Goal: Book appointment/travel/reservation

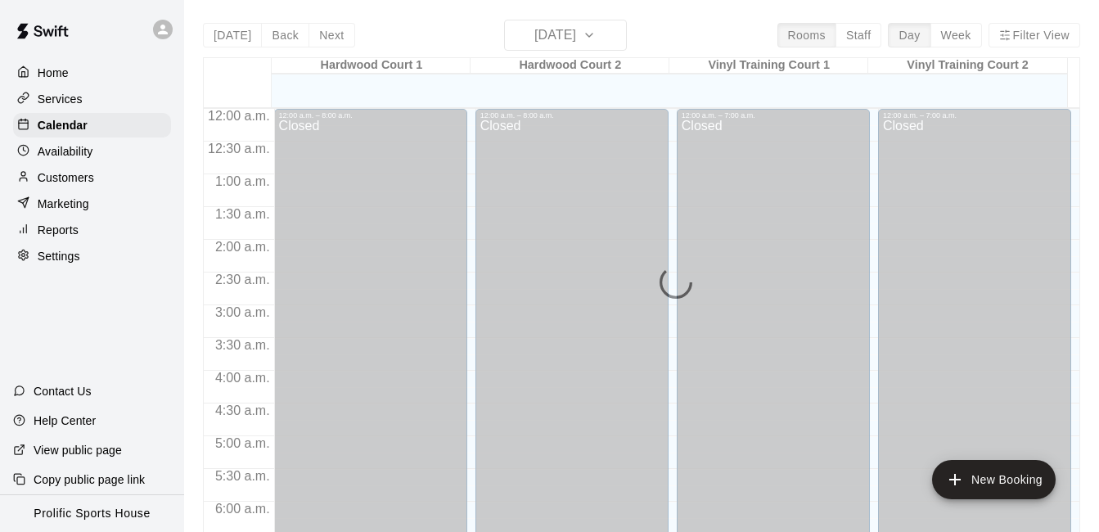
scroll to position [61, 0]
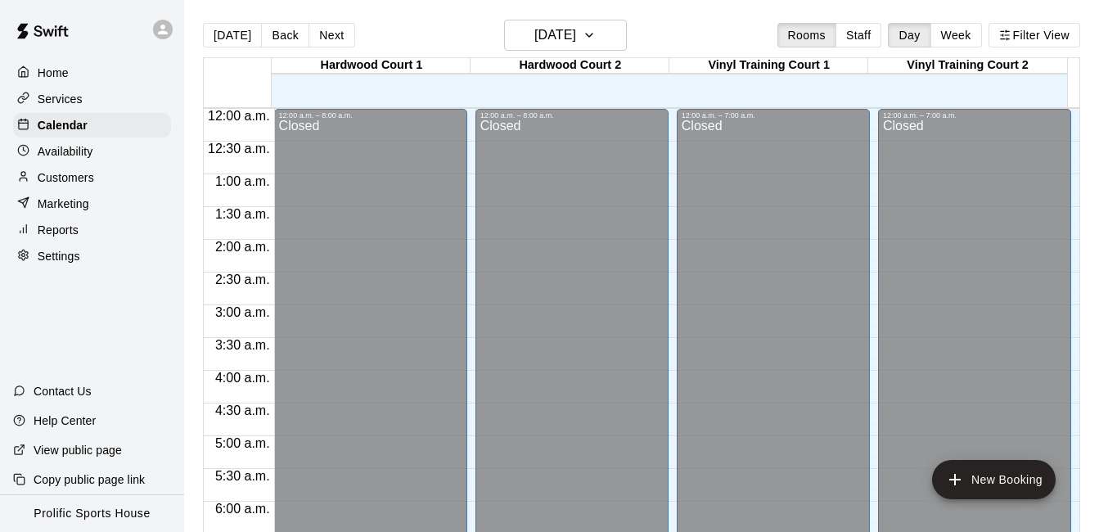
scroll to position [683, 0]
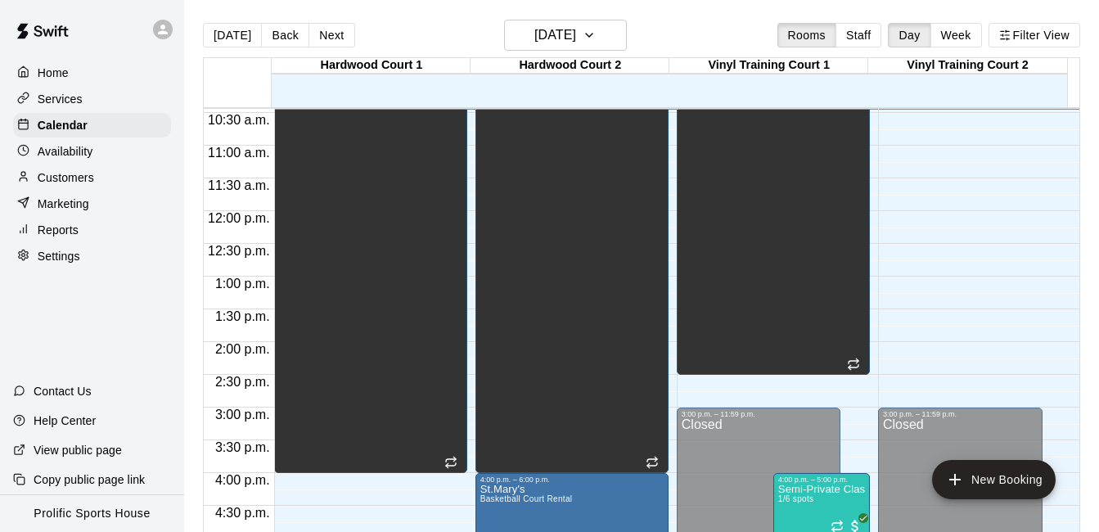
click at [161, 35] on icon at bounding box center [162, 29] width 15 height 15
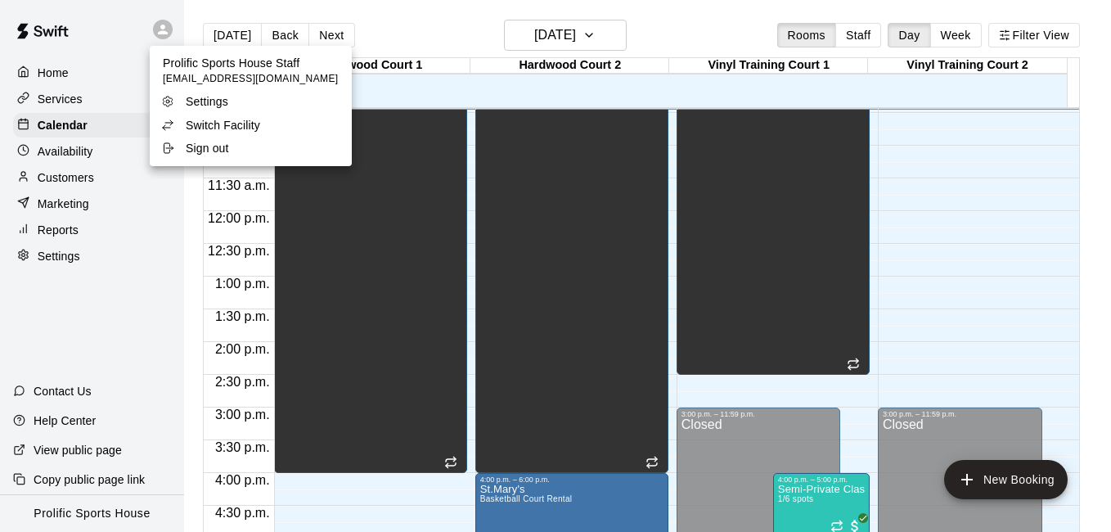
click at [233, 121] on p "Switch Facility" at bounding box center [223, 125] width 74 height 16
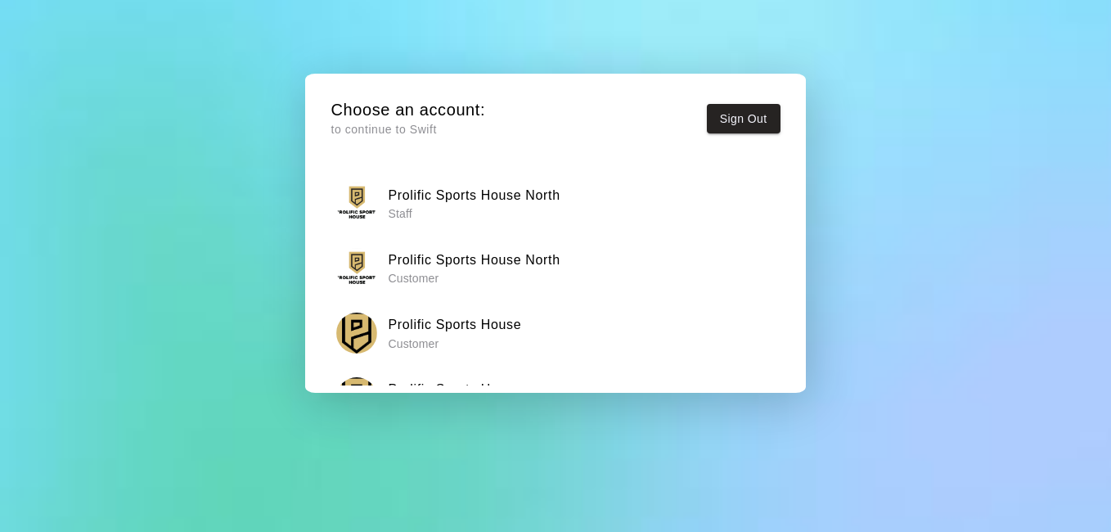
click at [453, 203] on h6 "Prolific Sports House North" at bounding box center [474, 195] width 172 height 21
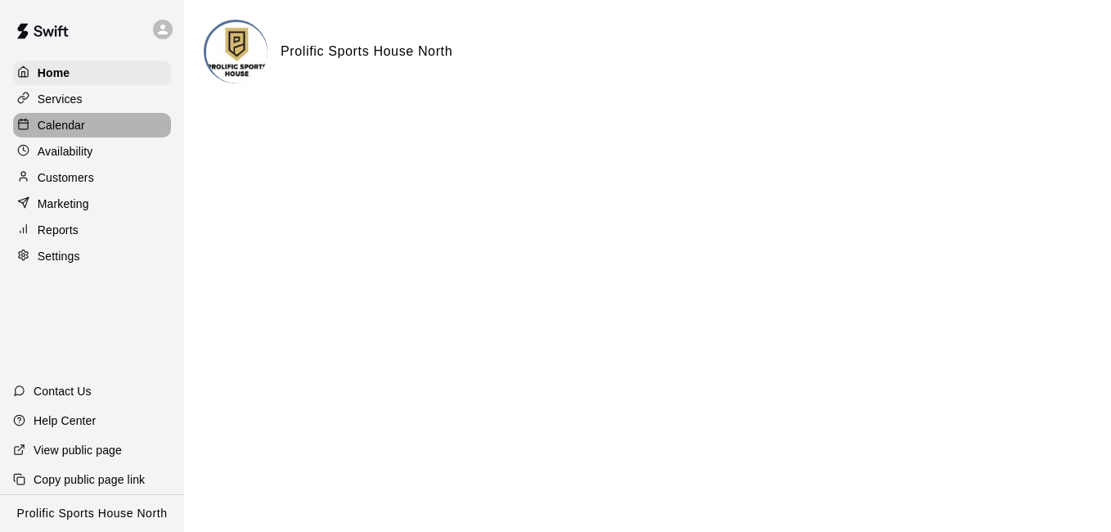
click at [50, 133] on p "Calendar" at bounding box center [61, 125] width 47 height 16
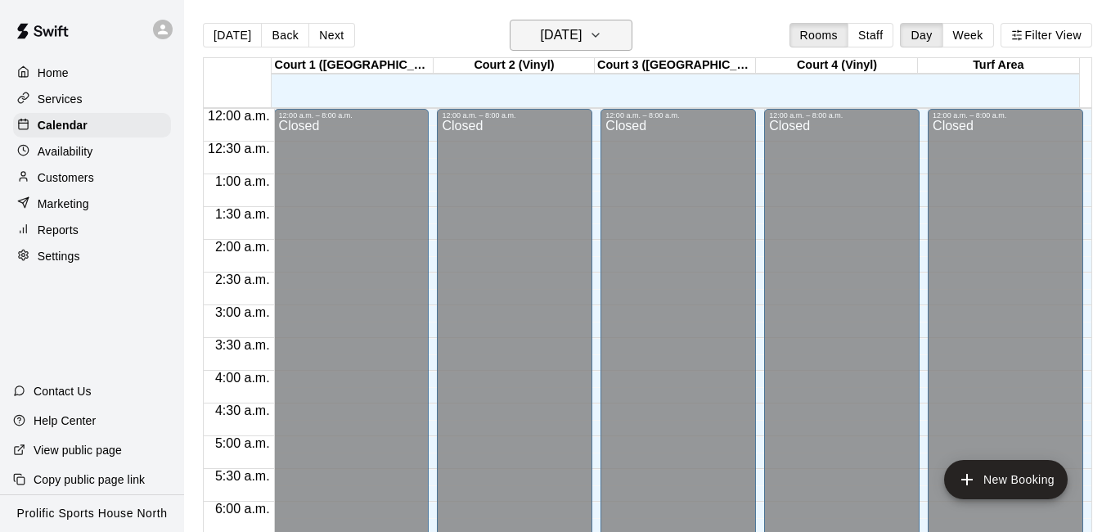
click at [613, 19] on main "Today Back Next Tuesday Oct 14 Rooms Staff Day Week Filter View Court 1 (Hardwo…" at bounding box center [647, 279] width 927 height 558
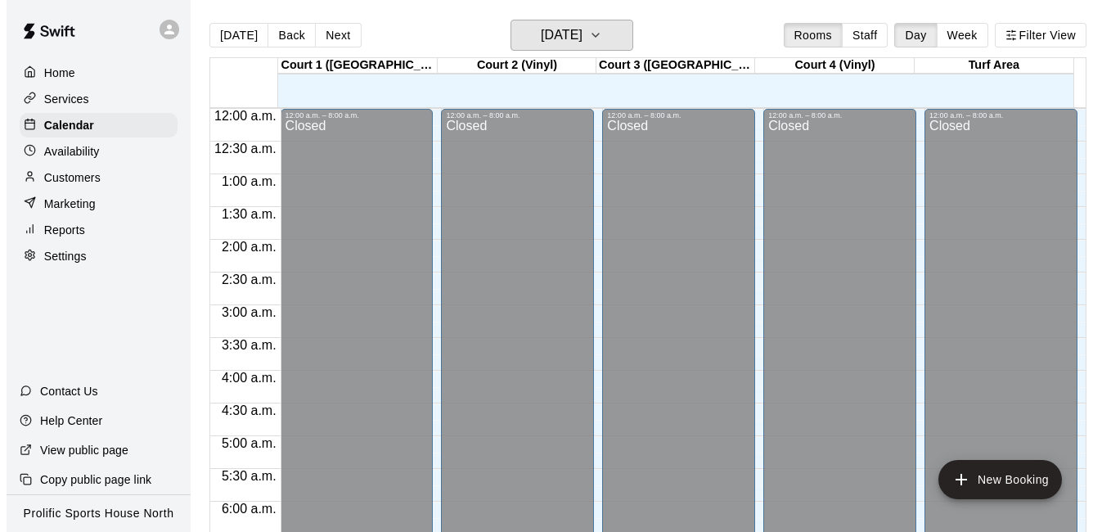
scroll to position [684, 0]
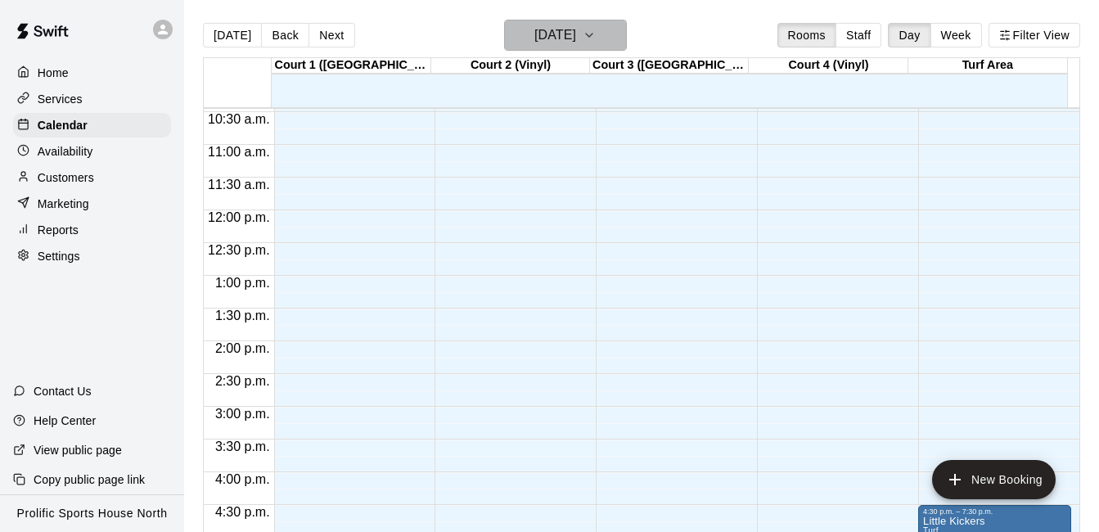
click at [592, 36] on icon "button" at bounding box center [589, 35] width 7 height 3
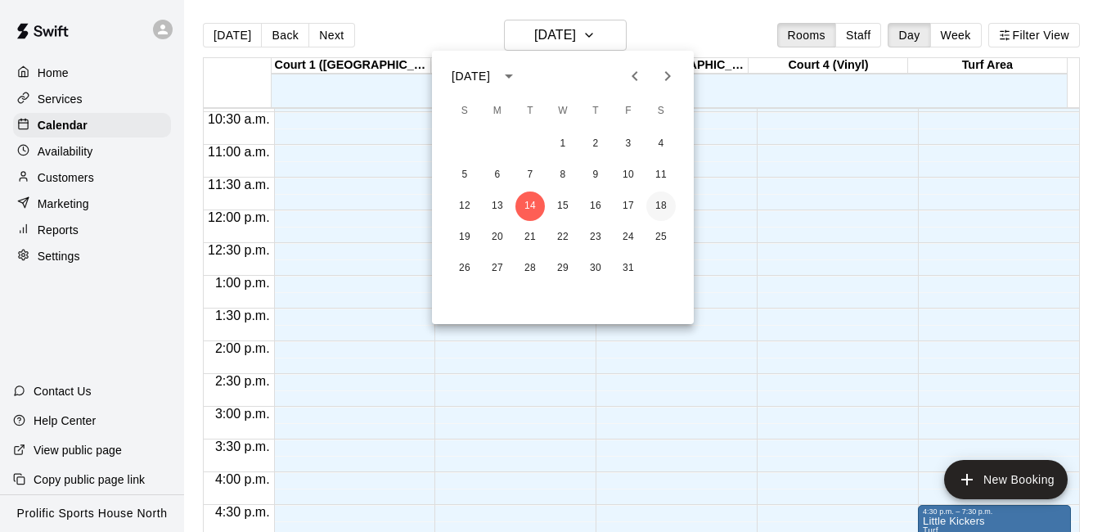
click at [659, 205] on button "18" at bounding box center [660, 205] width 29 height 29
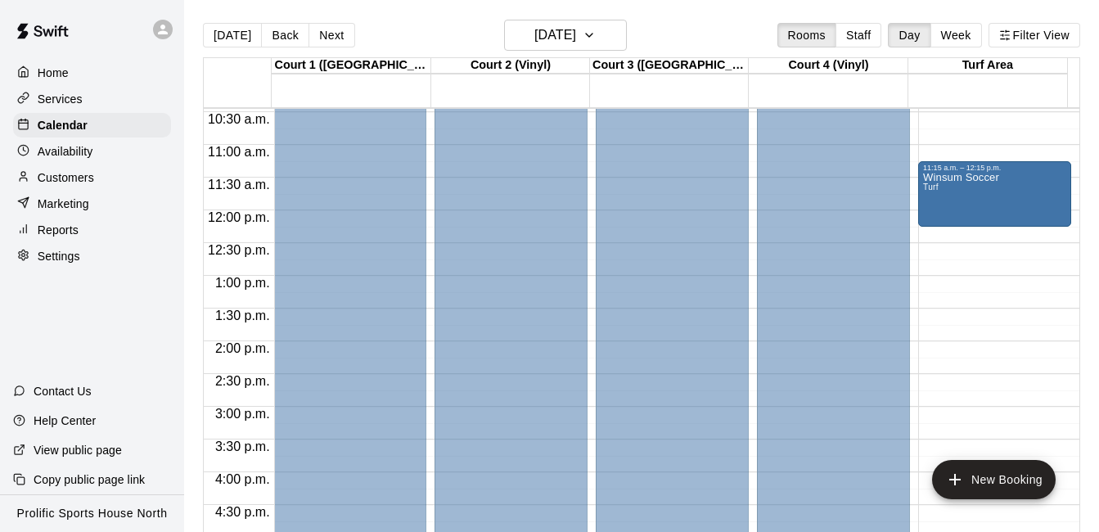
drag, startPoint x: 962, startPoint y: 241, endPoint x: 975, endPoint y: 200, distance: 43.2
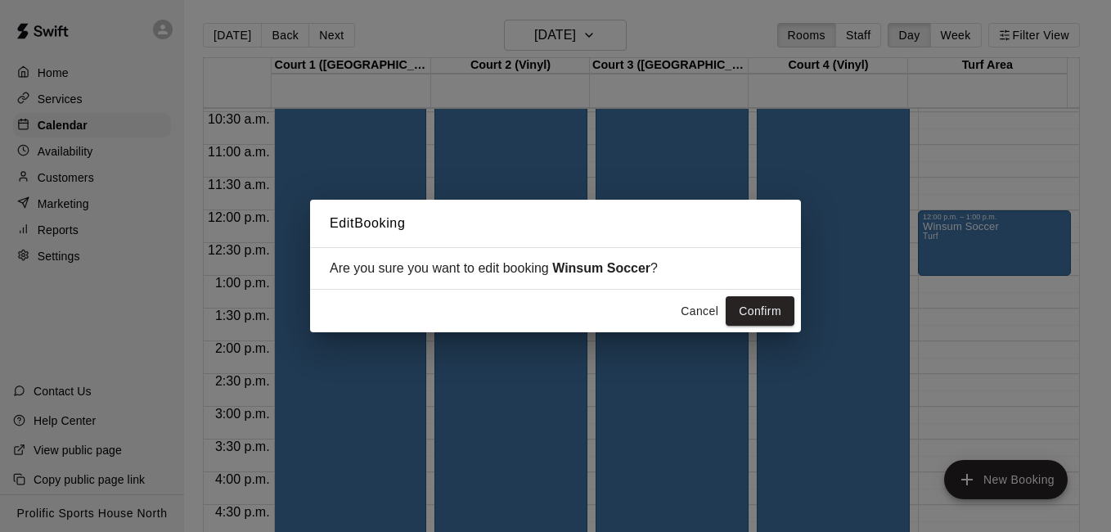
drag, startPoint x: 980, startPoint y: 174, endPoint x: 988, endPoint y: 154, distance: 22.0
click at [988, 154] on div "Edit Booking Are you sure you want to edit booking Winsum Soccer ? Cancel Confi…" at bounding box center [555, 266] width 1111 height 532
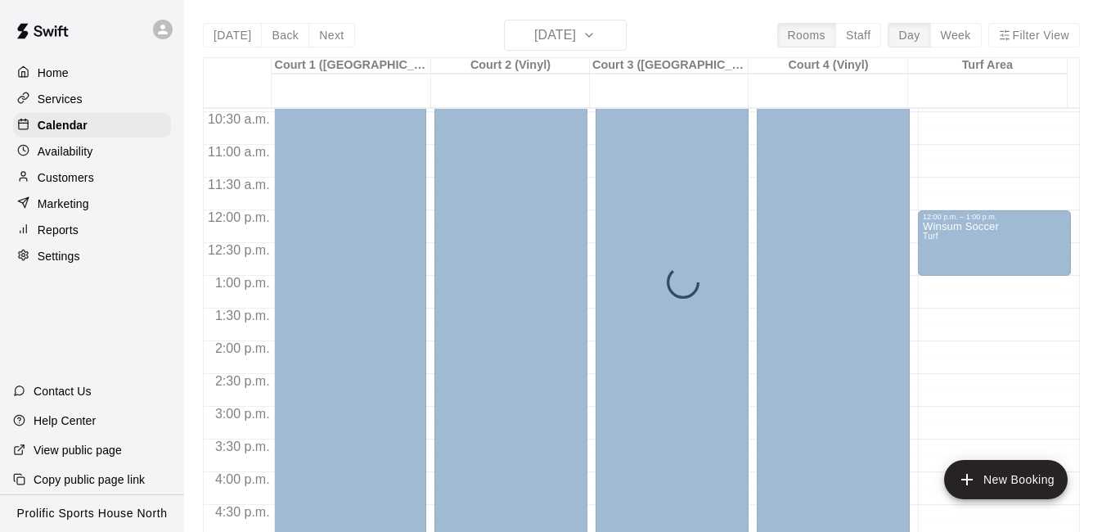
click at [691, 310] on button "Cancel" at bounding box center [699, 311] width 52 height 30
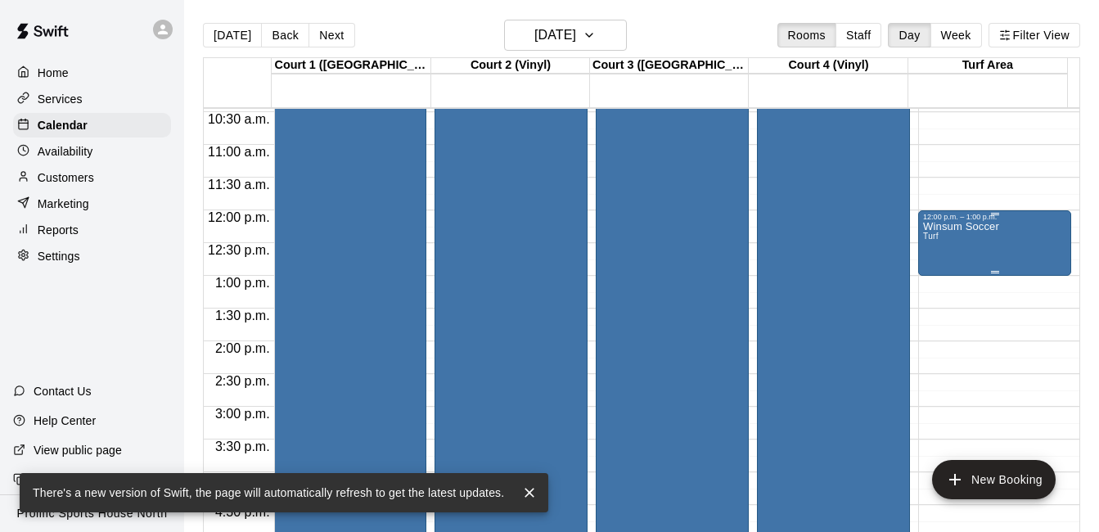
click at [1002, 245] on div "Winsum Soccer Turf" at bounding box center [994, 487] width 143 height 532
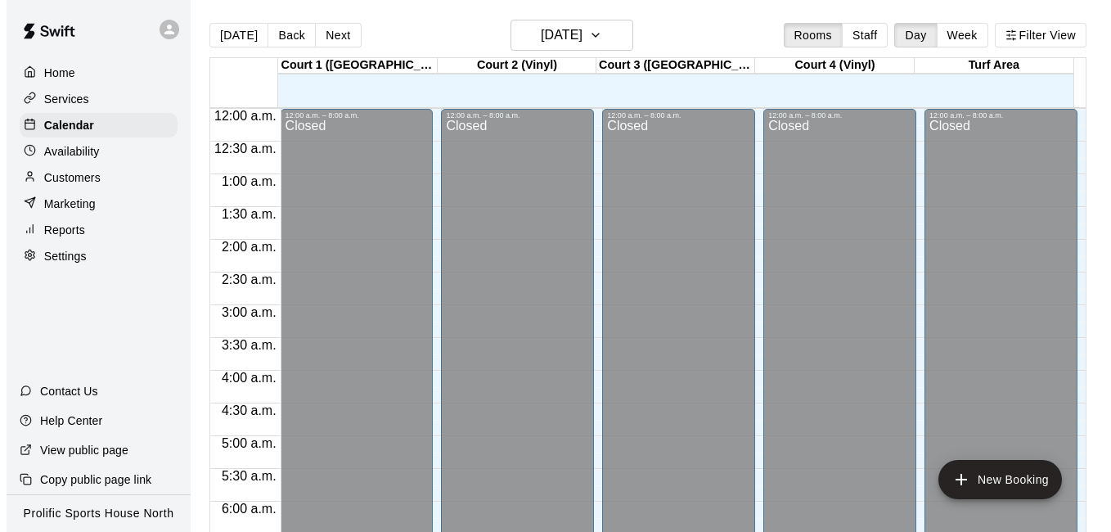
scroll to position [684, 0]
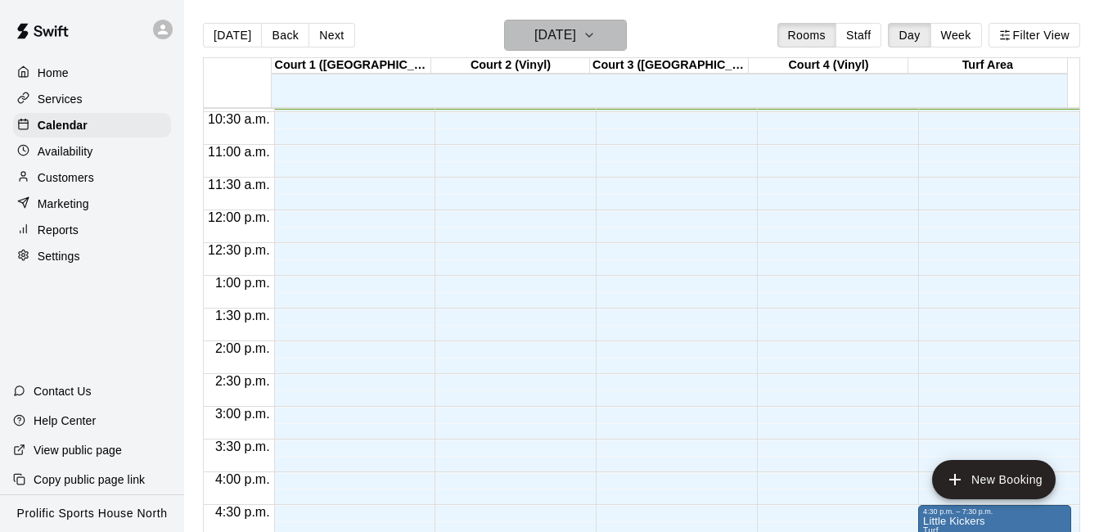
click at [596, 32] on icon "button" at bounding box center [589, 35] width 13 height 20
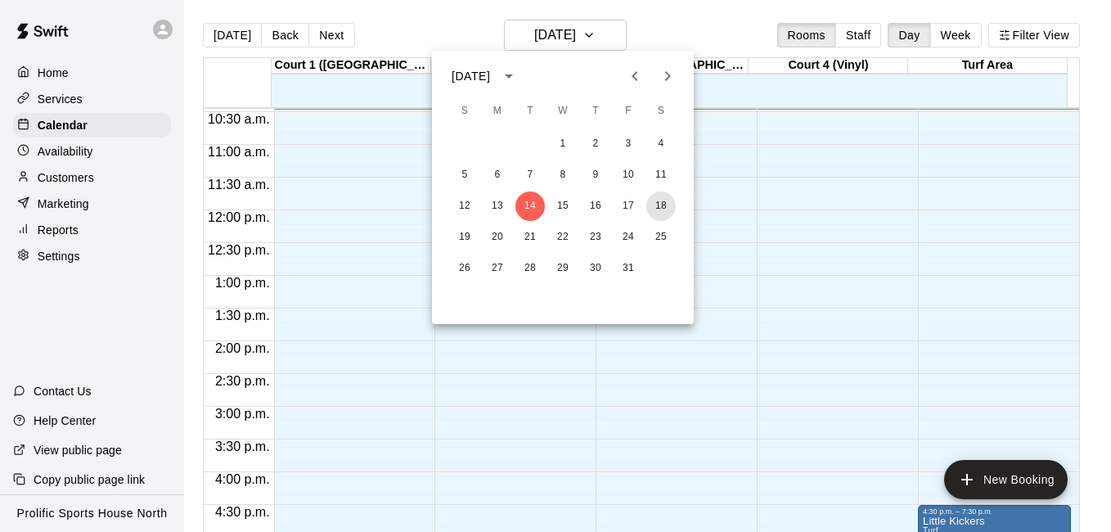
drag, startPoint x: 660, startPoint y: 206, endPoint x: 717, endPoint y: 200, distance: 56.8
click at [660, 207] on button "18" at bounding box center [660, 205] width 29 height 29
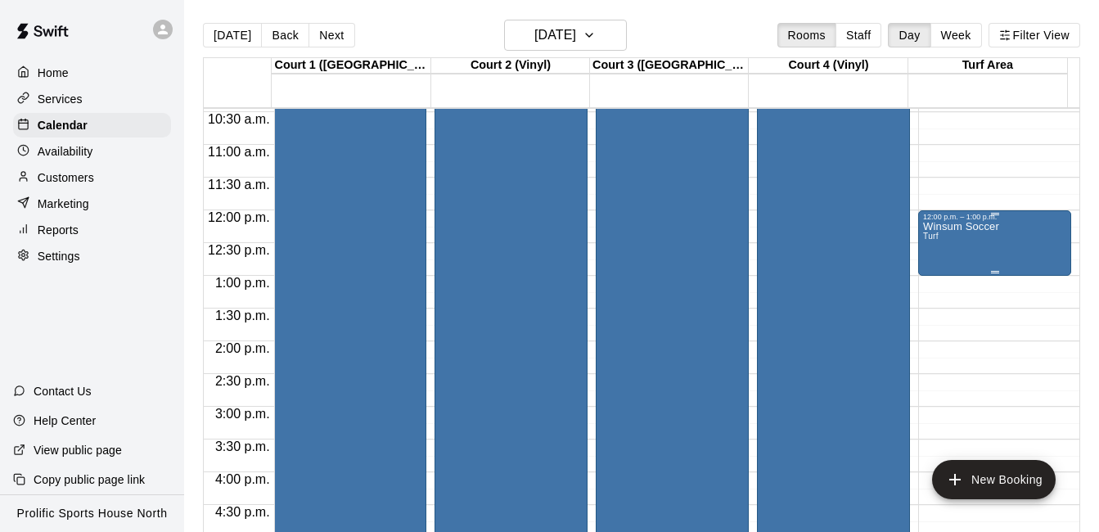
click at [948, 227] on p "Winsum Soccer" at bounding box center [961, 227] width 76 height 0
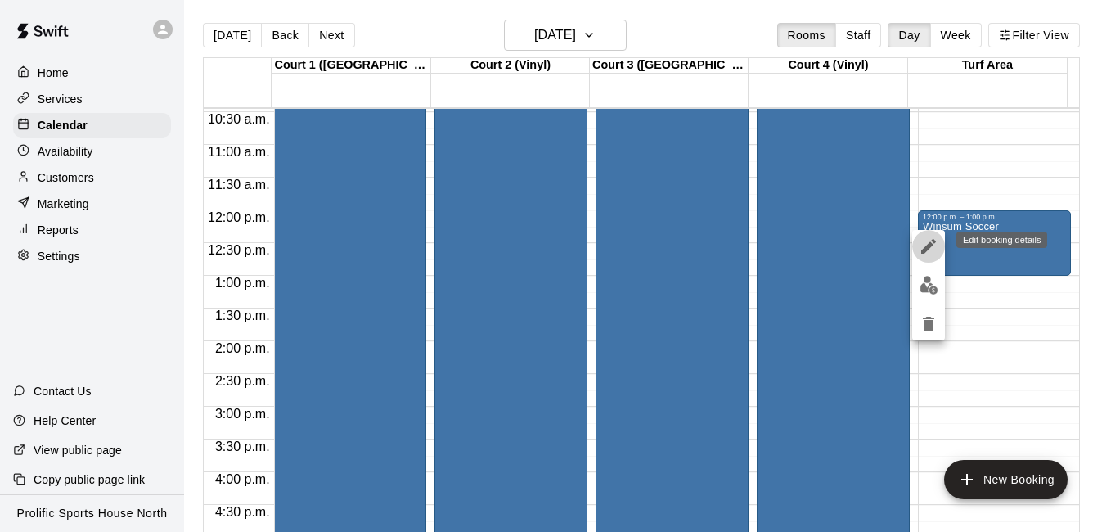
click at [931, 248] on icon "edit" at bounding box center [929, 246] width 20 height 20
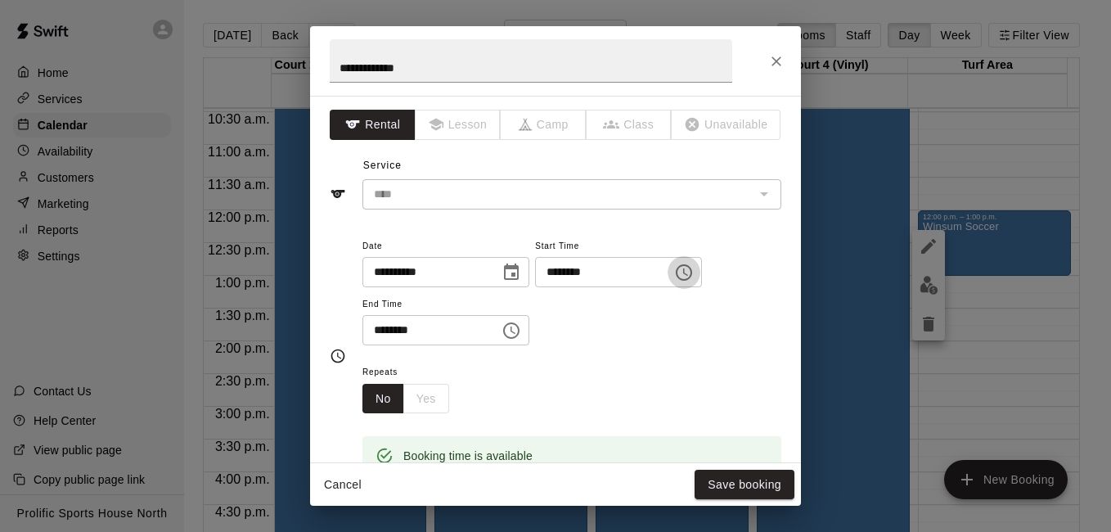
click at [694, 268] on icon "Choose time, selected time is 12:00 PM" at bounding box center [684, 273] width 20 height 20
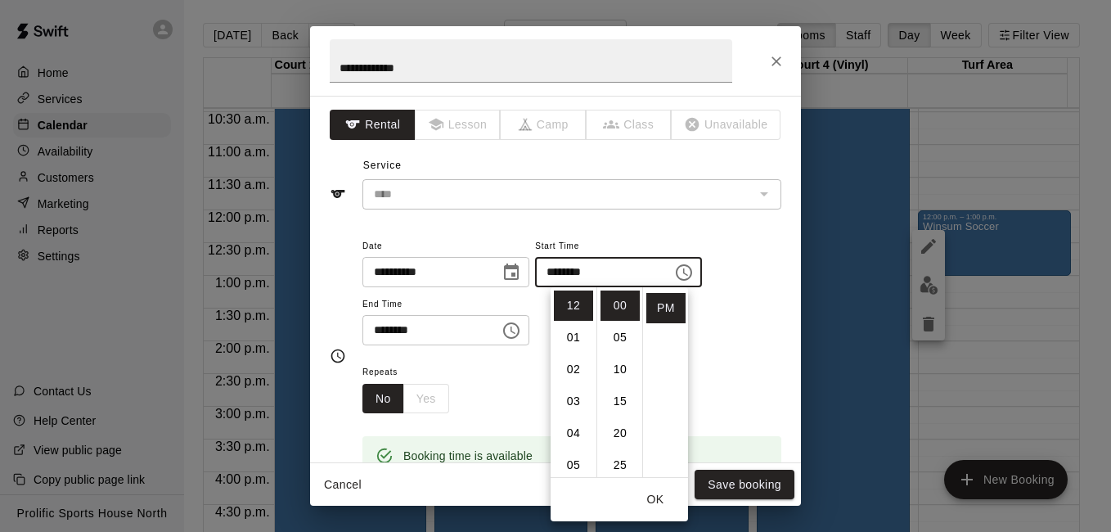
scroll to position [245, 0]
click at [571, 404] on li "11" at bounding box center [573, 411] width 39 height 30
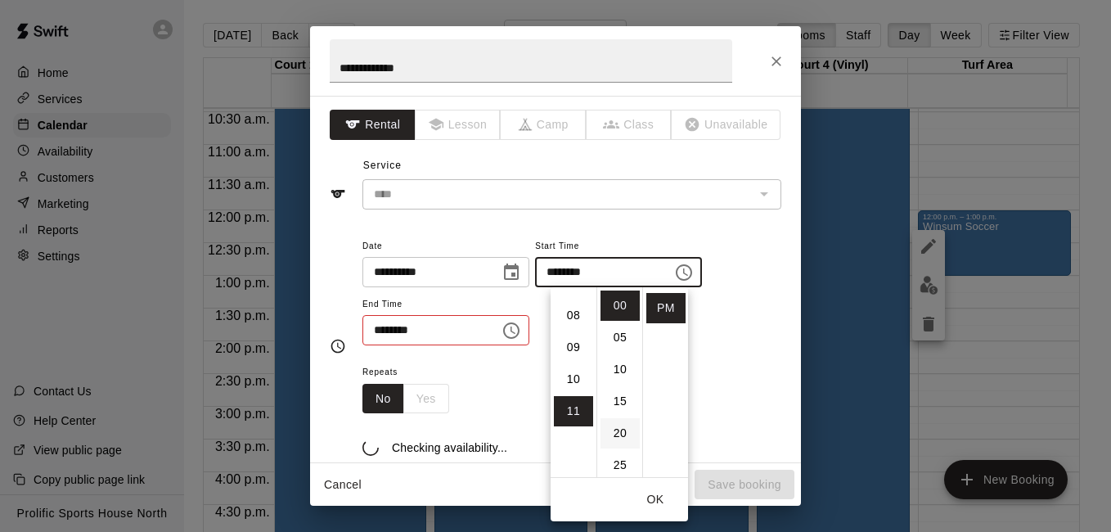
type input "********"
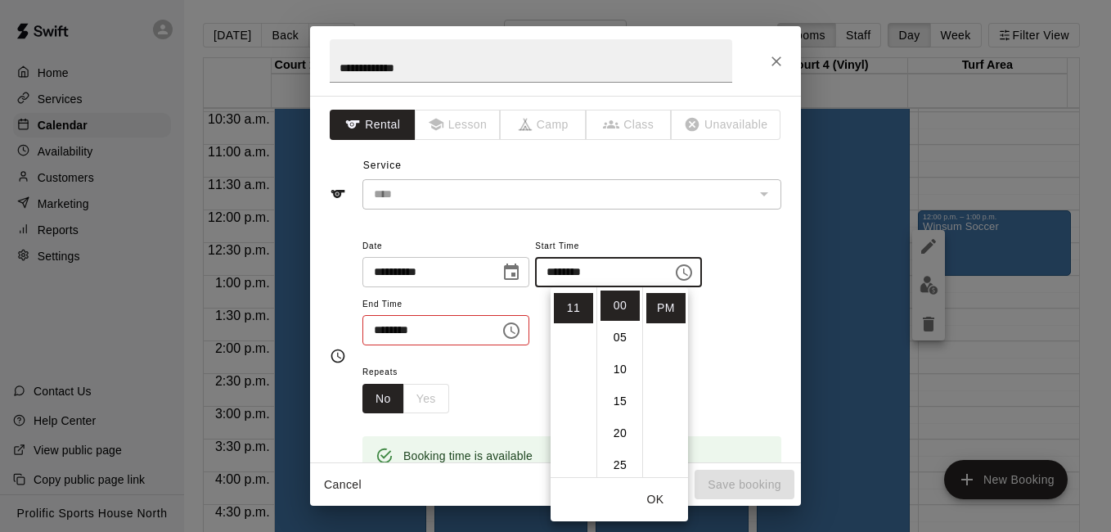
click at [520, 337] on icon "Choose time, selected time is 1:00 PM" at bounding box center [511, 330] width 16 height 16
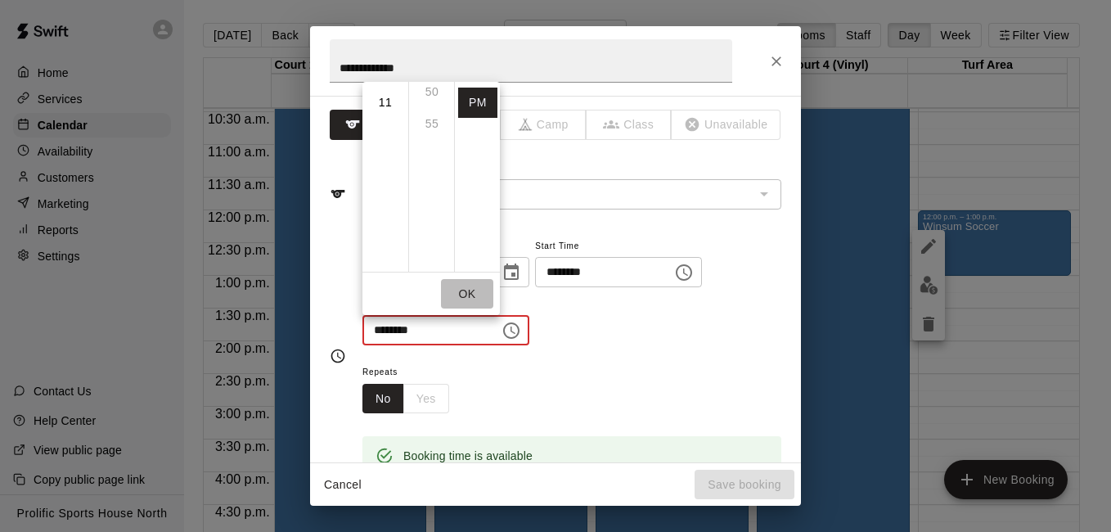
click at [465, 295] on button "OK" at bounding box center [467, 294] width 52 height 30
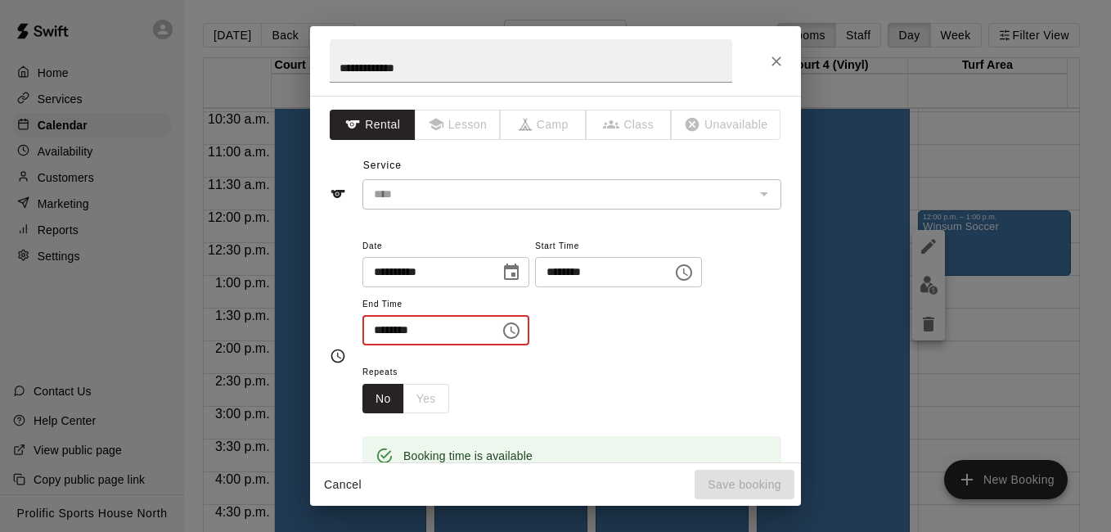
drag, startPoint x: 376, startPoint y: 328, endPoint x: 392, endPoint y: 255, distance: 75.4
click at [389, 282] on div "**********" at bounding box center [572, 291] width 419 height 110
type input "********"
click at [621, 363] on div "Repeats No Yes" at bounding box center [572, 388] width 419 height 52
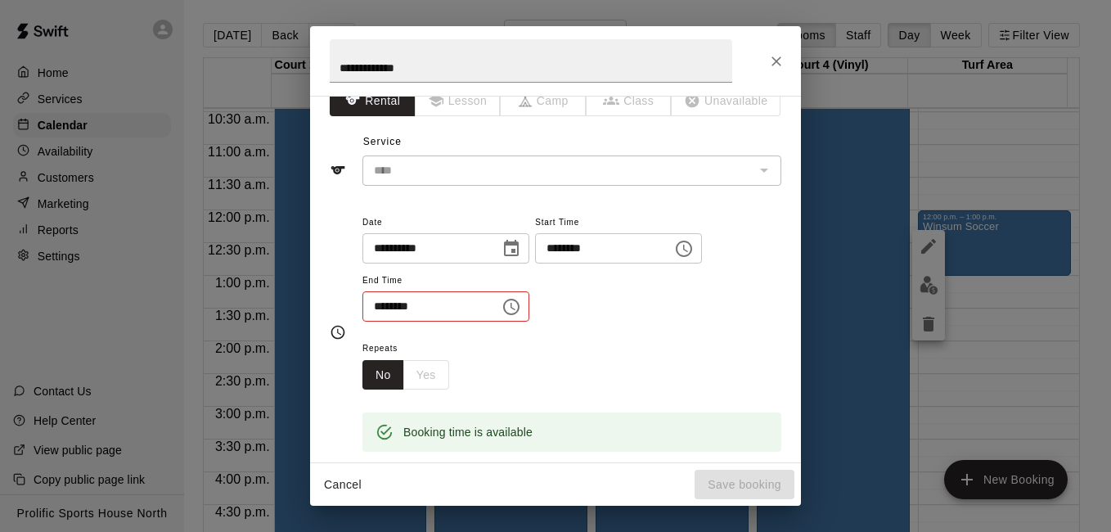
scroll to position [0, 0]
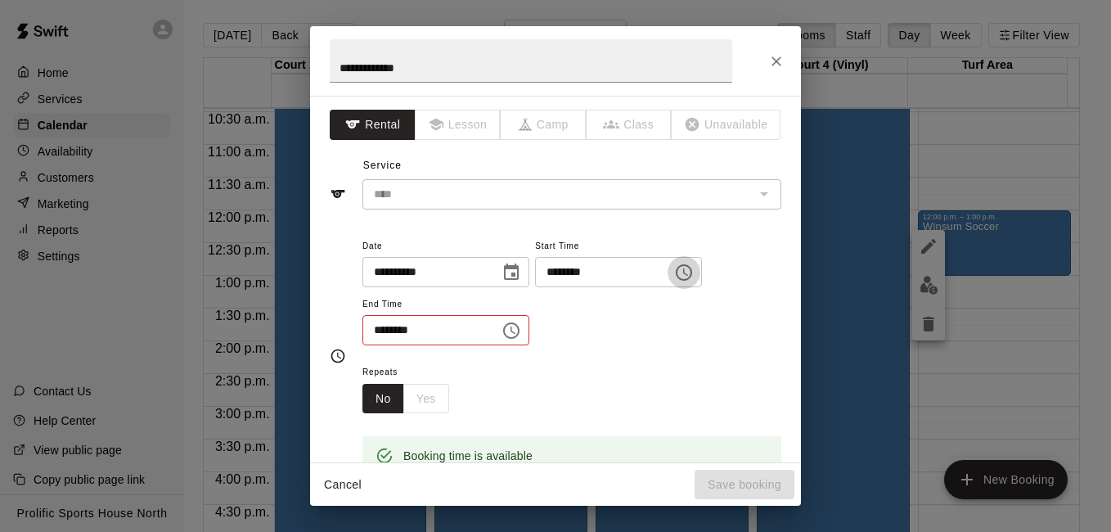
click at [694, 273] on icon "Choose time, selected time is 11:00 PM" at bounding box center [684, 273] width 20 height 20
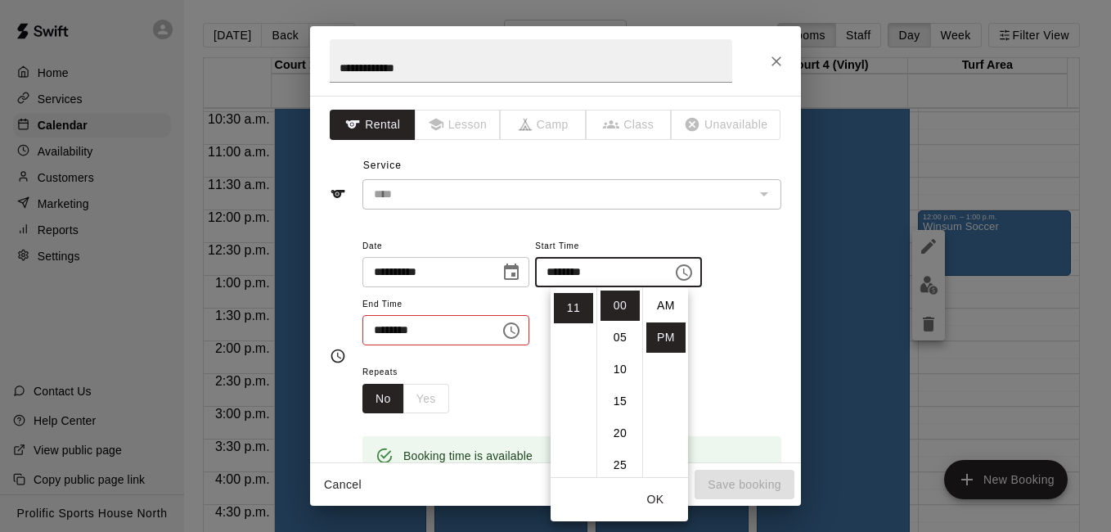
scroll to position [29, 0]
click at [609, 282] on input "********" at bounding box center [598, 272] width 126 height 30
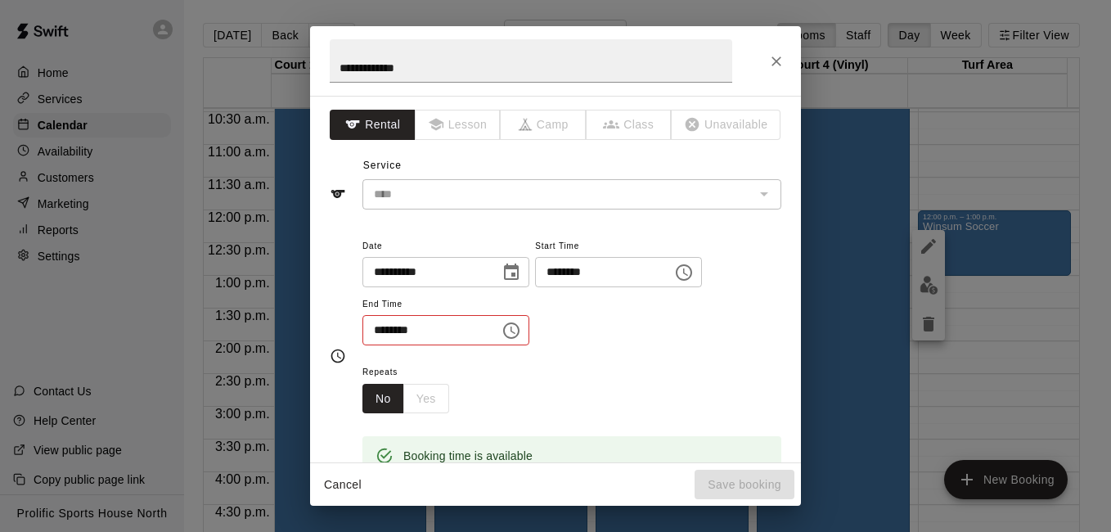
scroll to position [327, 0]
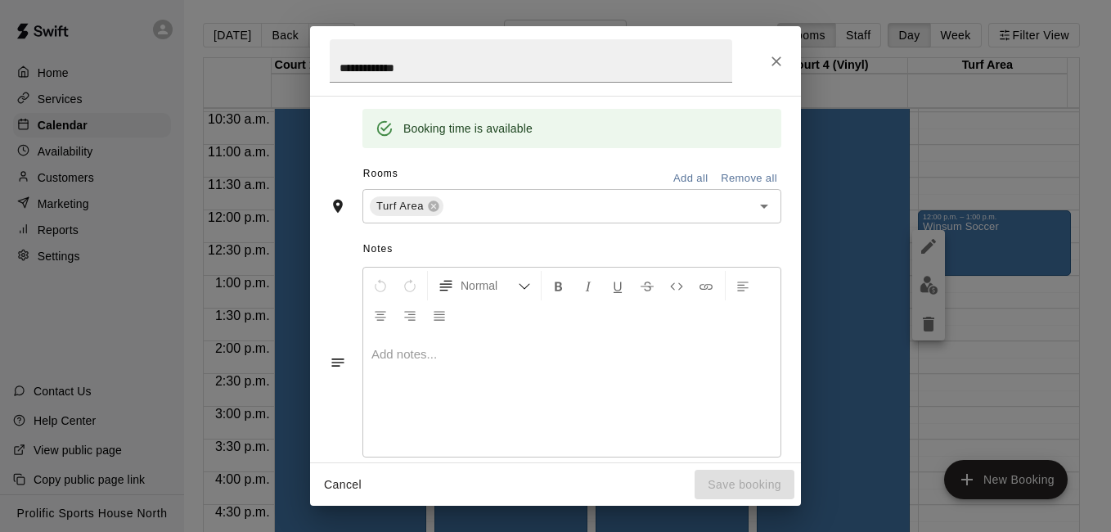
click at [709, 270] on div "Normal" at bounding box center [571, 300] width 417 height 65
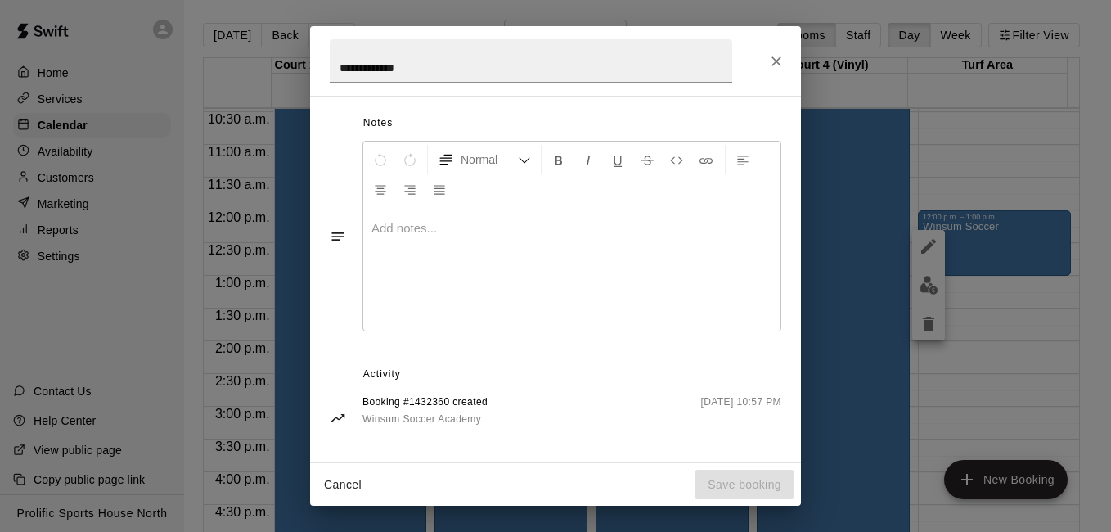
scroll to position [0, 0]
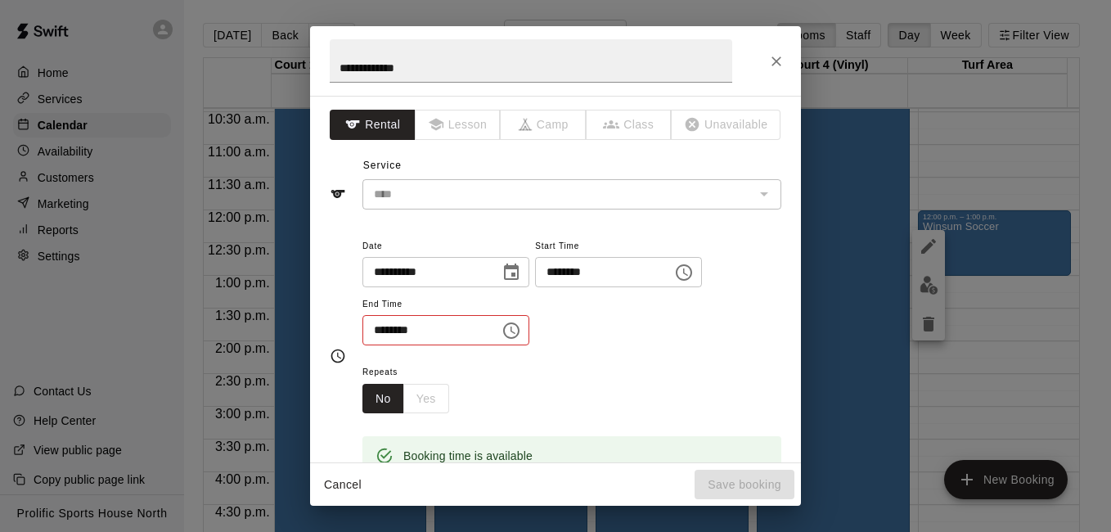
click at [694, 273] on icon "Choose time, selected time is 11:00 PM" at bounding box center [684, 273] width 20 height 20
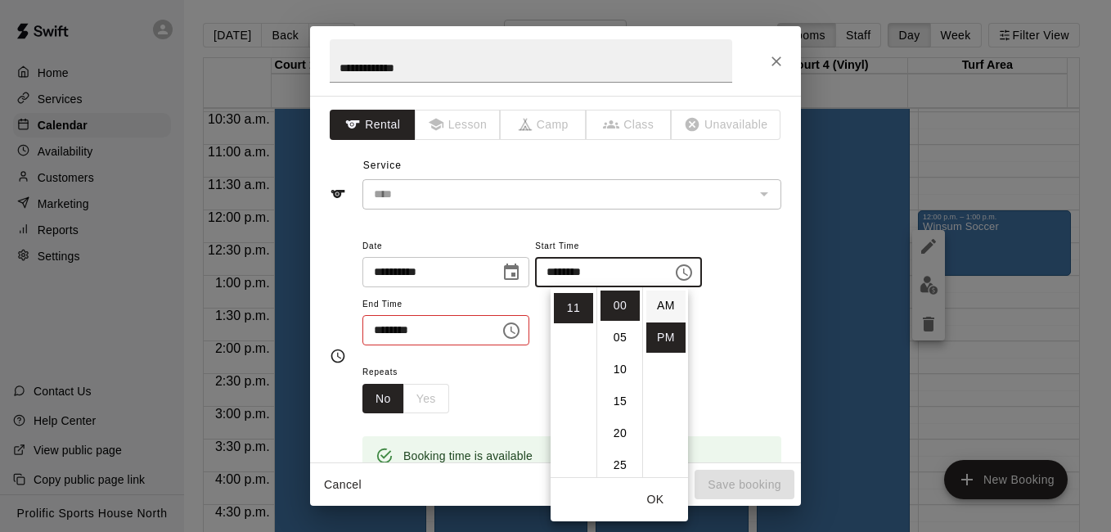
click at [664, 306] on li "AM" at bounding box center [665, 306] width 39 height 30
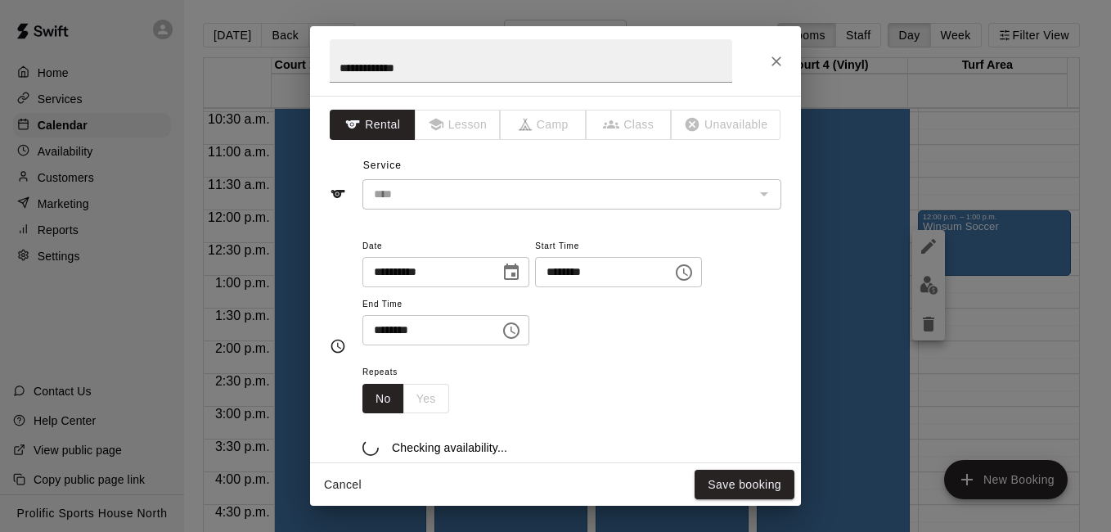
type input "********"
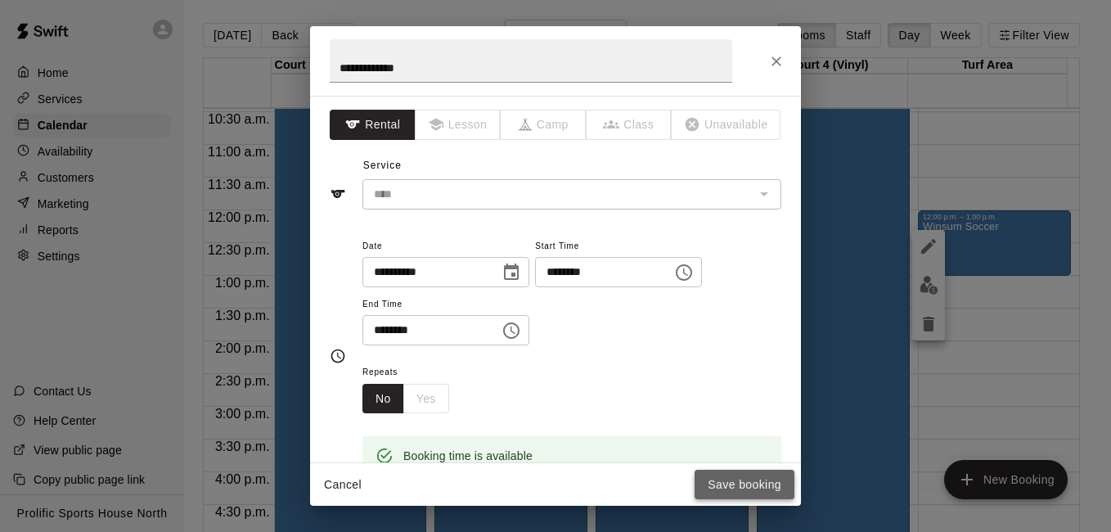
click at [741, 478] on button "Save booking" at bounding box center [745, 485] width 100 height 30
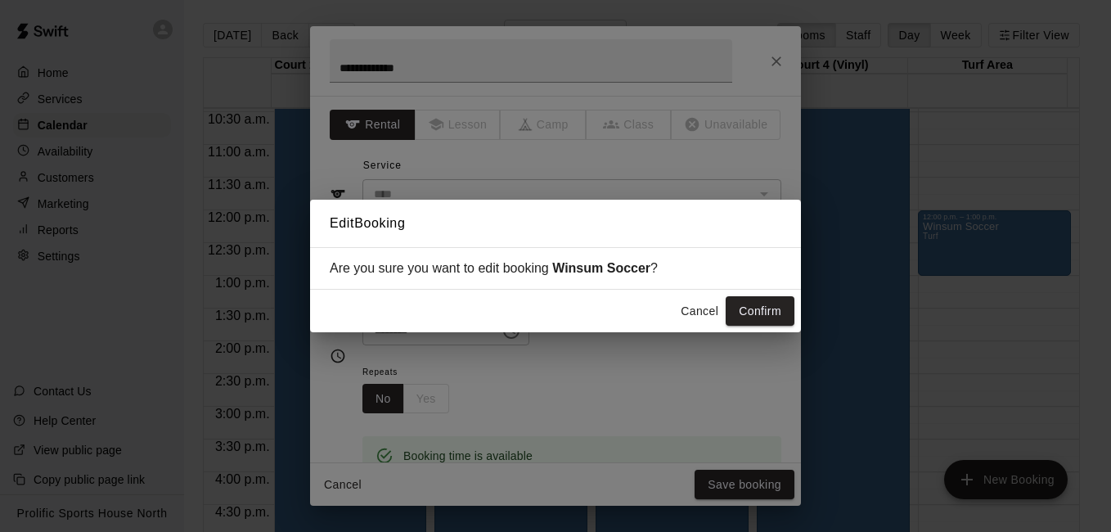
click at [752, 320] on button "Confirm" at bounding box center [760, 311] width 69 height 30
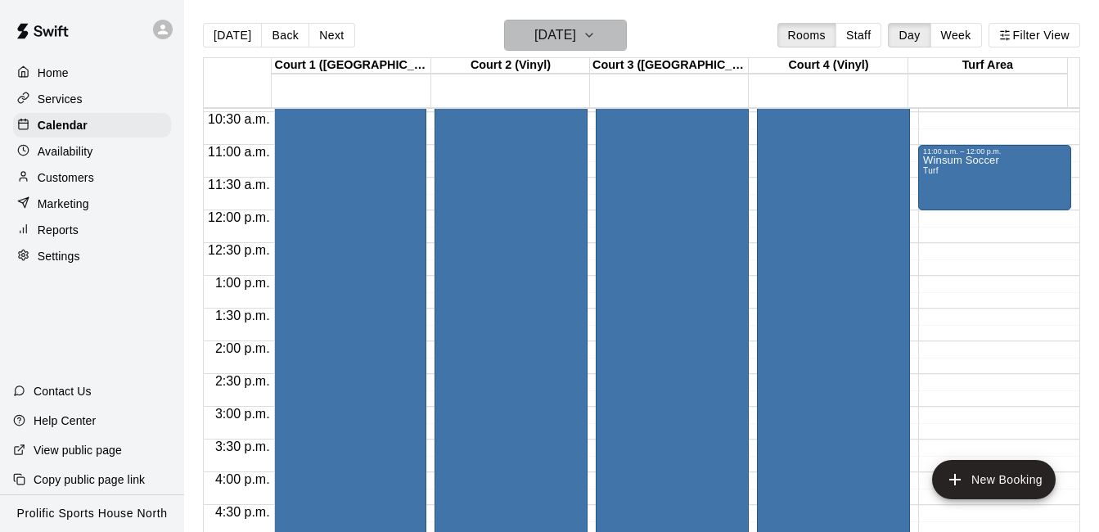
click at [592, 34] on icon "button" at bounding box center [589, 35] width 7 height 3
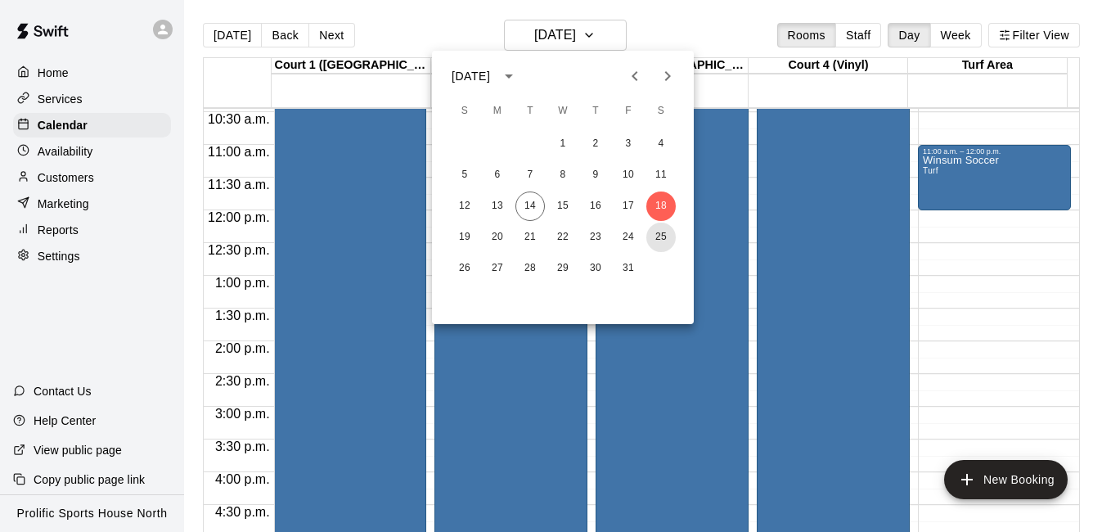
click at [663, 236] on button "25" at bounding box center [660, 237] width 29 height 29
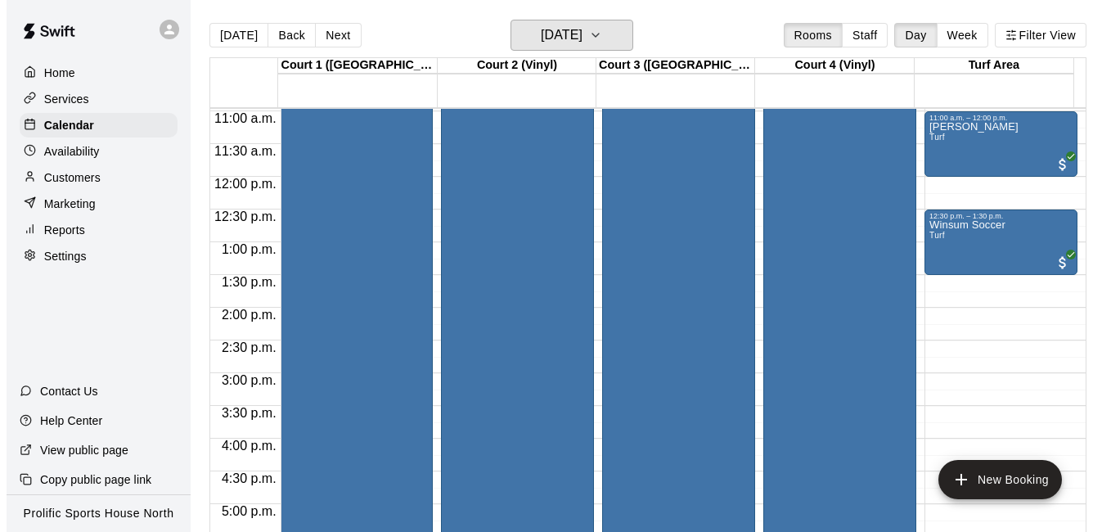
scroll to position [520, 0]
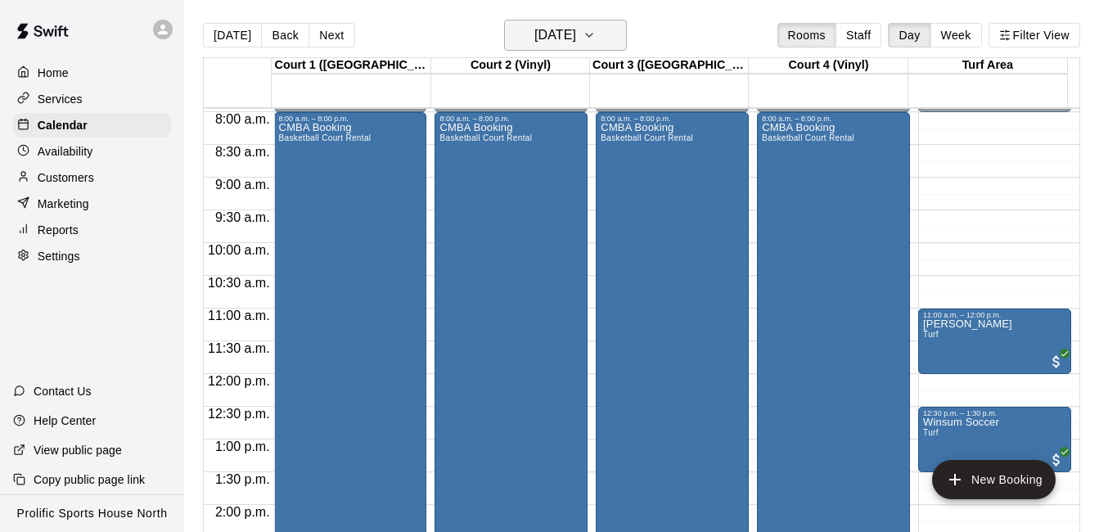
click at [548, 37] on h6 "[DATE]" at bounding box center [555, 35] width 42 height 23
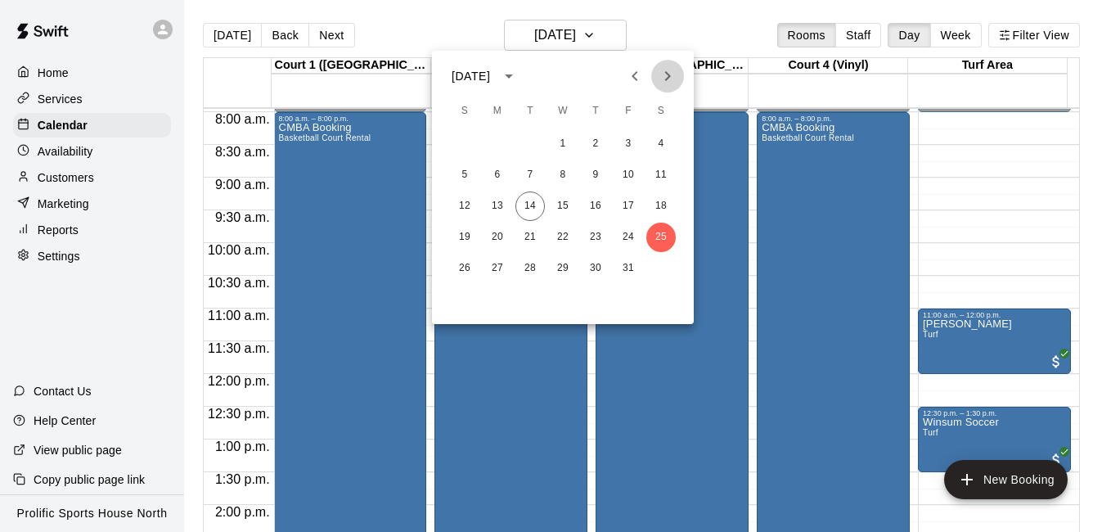
click at [664, 68] on icon "Next month" at bounding box center [668, 76] width 20 height 20
click at [663, 139] on button "1" at bounding box center [660, 143] width 29 height 29
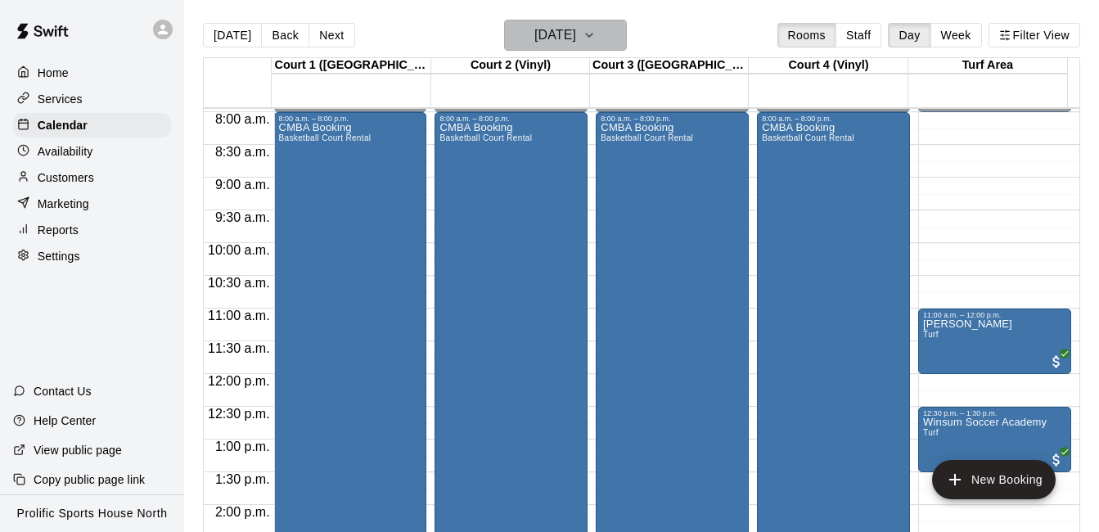
click at [596, 40] on icon "button" at bounding box center [589, 35] width 13 height 20
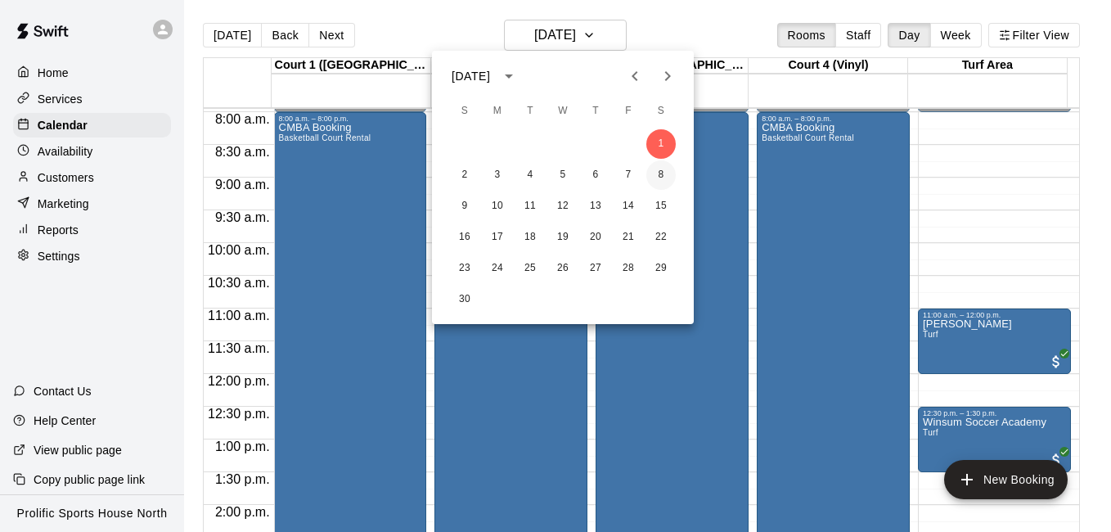
click at [663, 170] on button "8" at bounding box center [660, 174] width 29 height 29
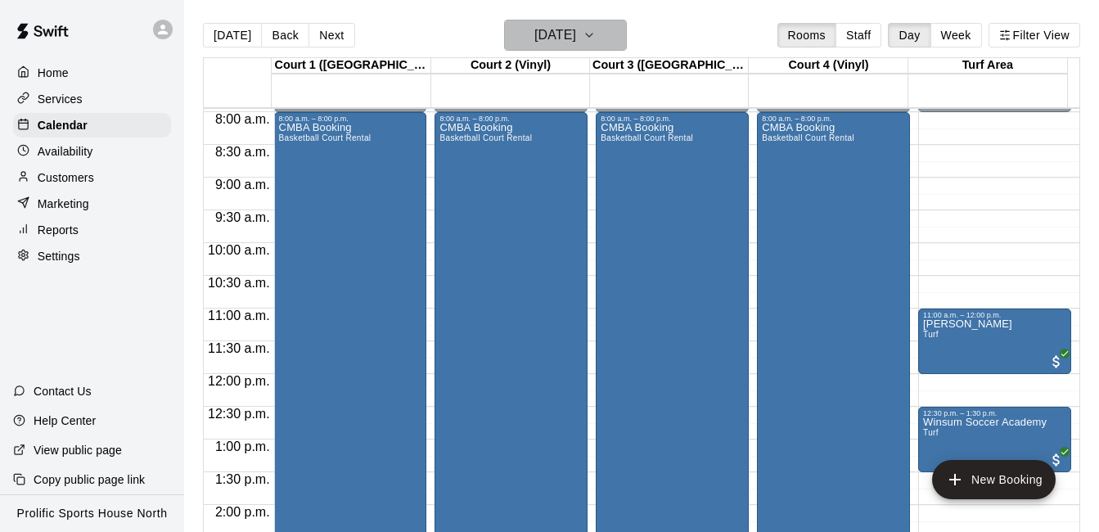
click at [596, 42] on icon "button" at bounding box center [589, 35] width 13 height 20
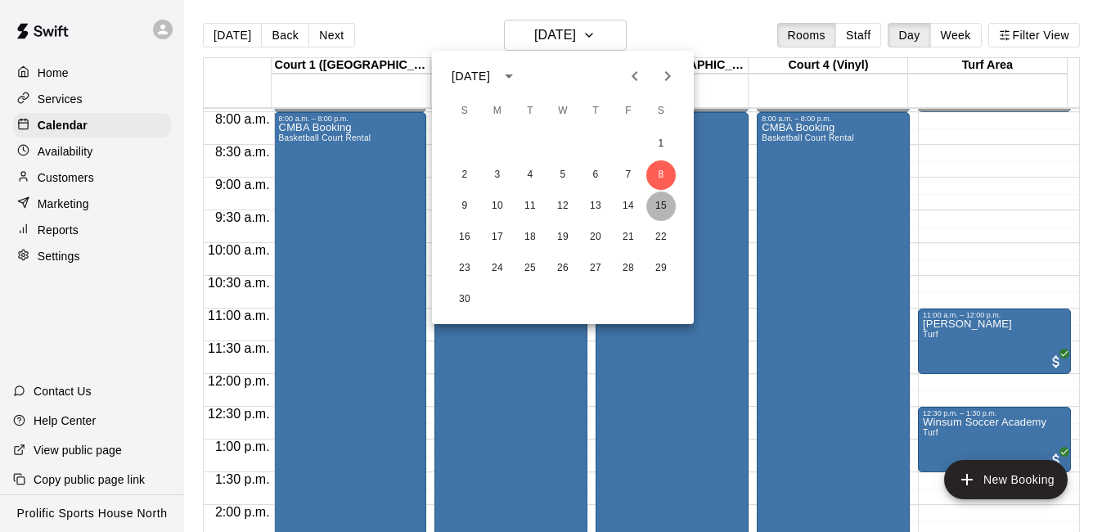
click at [658, 202] on button "15" at bounding box center [660, 205] width 29 height 29
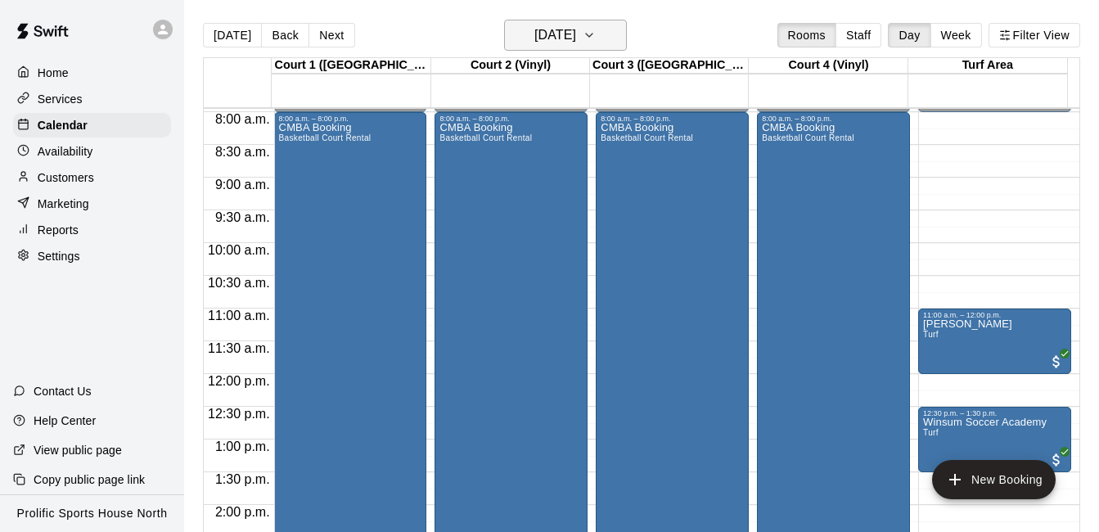
click at [625, 43] on button "[DATE]" at bounding box center [565, 35] width 123 height 31
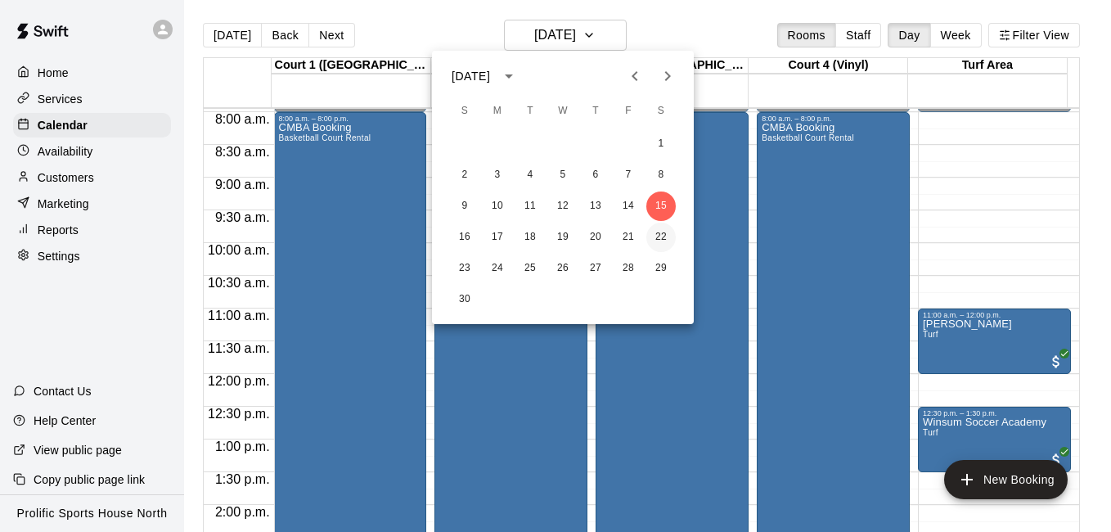
click at [660, 235] on button "22" at bounding box center [660, 237] width 29 height 29
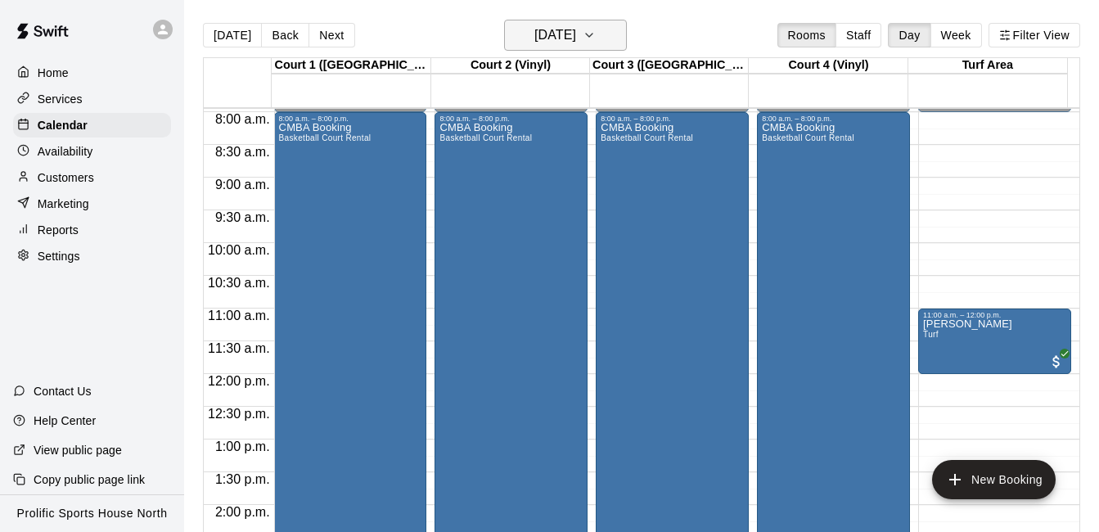
click at [596, 38] on icon "button" at bounding box center [589, 35] width 13 height 20
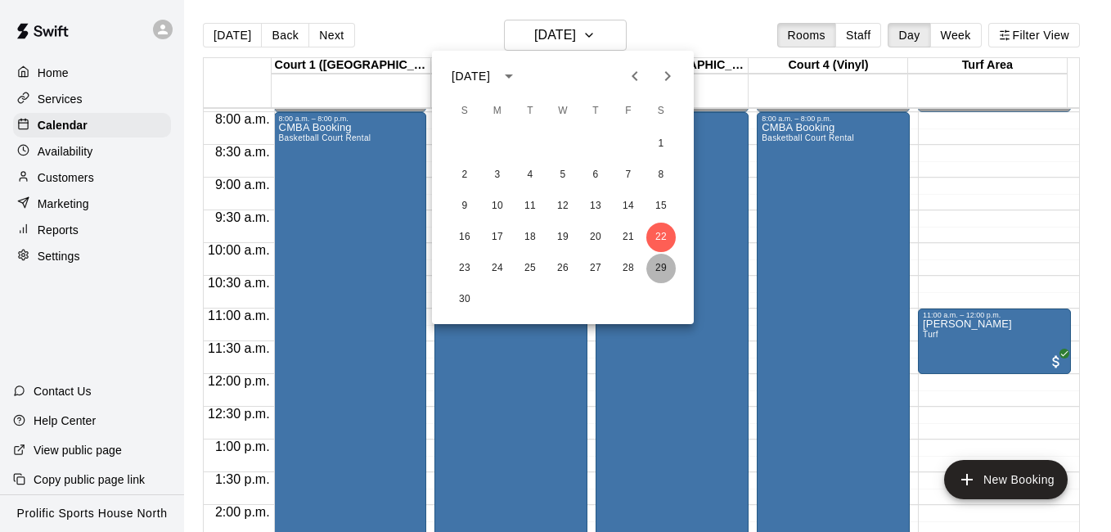
click at [655, 264] on button "29" at bounding box center [660, 268] width 29 height 29
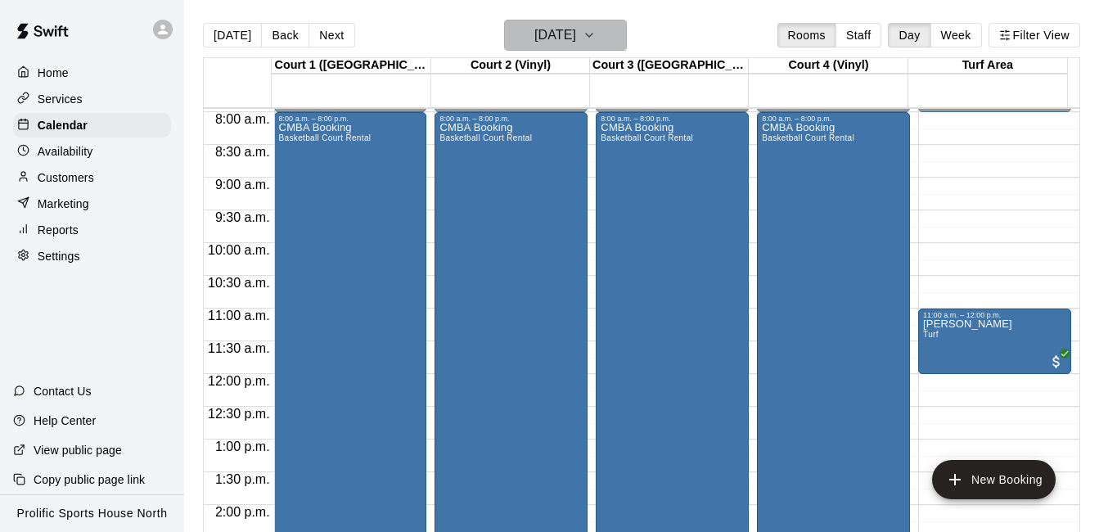
click at [596, 42] on icon "button" at bounding box center [589, 35] width 13 height 20
